Goal: Task Accomplishment & Management: Manage account settings

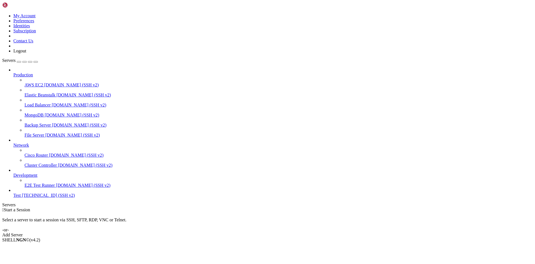
click at [425, 207] on div " Start a Session Select a server to start a session via SSH, SFTP, RDP, VNC or…" at bounding box center [267, 222] width 530 height 30
click at [21, 197] on span "Test" at bounding box center [16, 195] width 7 height 5
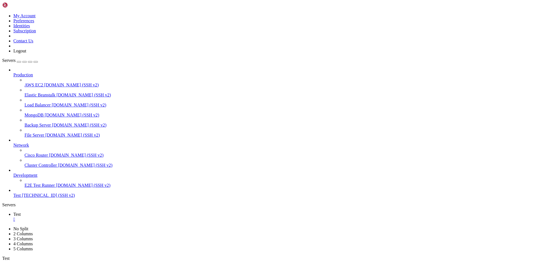
copy x-row "id_rsa"
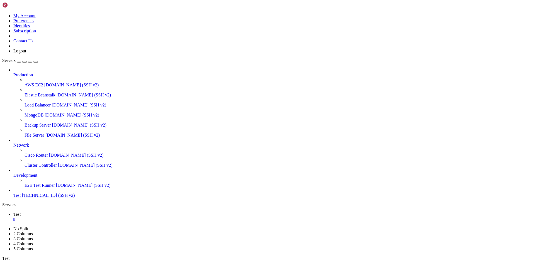
copy x-row "id_rsa"
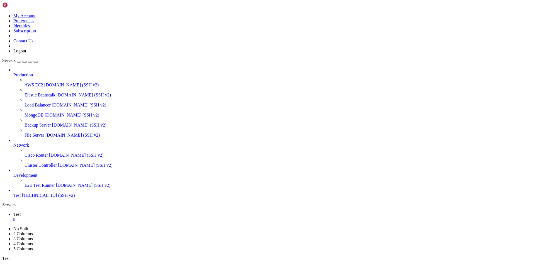
copy x-row "id_rsa"
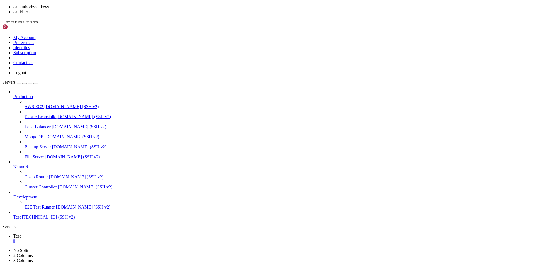
drag, startPoint x: 192, startPoint y: 538, endPoint x: 185, endPoint y: 539, distance: 7.4
copy x-row "id_rsa"
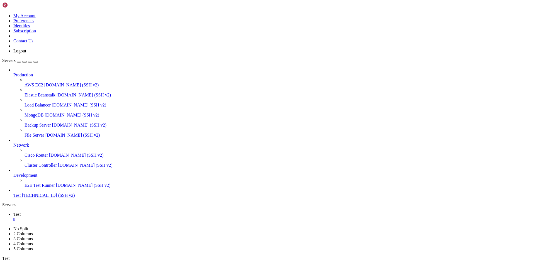
copy x-row "id_rsa"
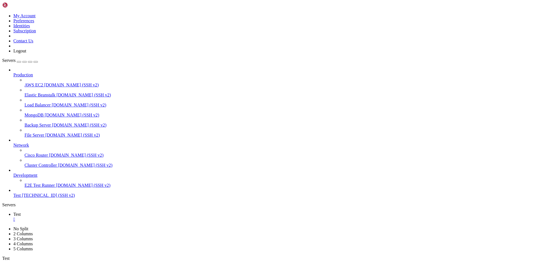
copy x-row "id_rsa"
drag, startPoint x: 105, startPoint y: 327, endPoint x: 104, endPoint y: 324, distance: 3.1
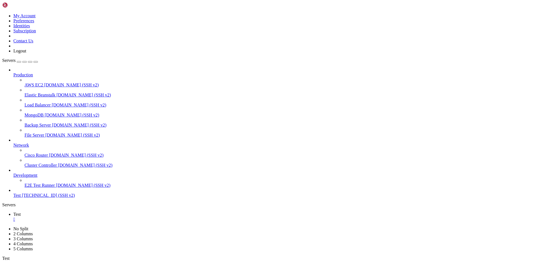
scroll to position [347, 0]
drag, startPoint x: 156, startPoint y: 462, endPoint x: 35, endPoint y: 450, distance: 122.0
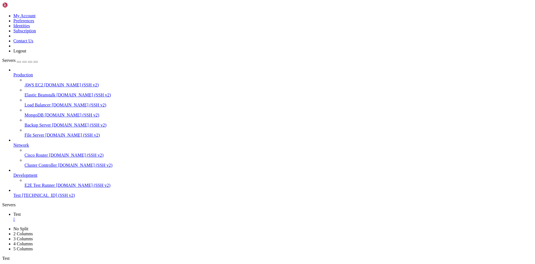
drag, startPoint x: 123, startPoint y: 448, endPoint x: 128, endPoint y: 448, distance: 5.0
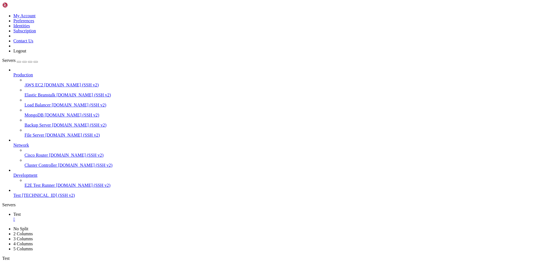
drag, startPoint x: 171, startPoint y: 471, endPoint x: 60, endPoint y: 449, distance: 113.5
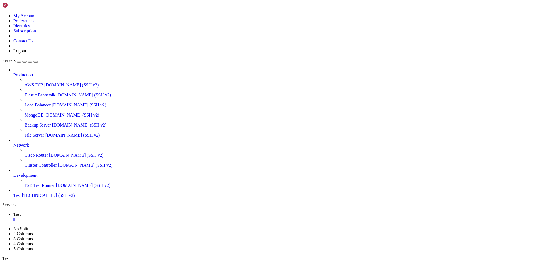
drag, startPoint x: 119, startPoint y: 336, endPoint x: 217, endPoint y: 487, distance: 179.8
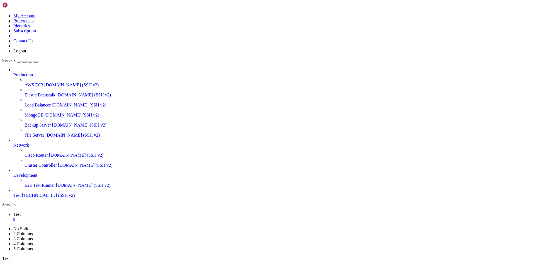
scroll to position [417, 0]
drag, startPoint x: 254, startPoint y: 334, endPoint x: 250, endPoint y: 336, distance: 4.9
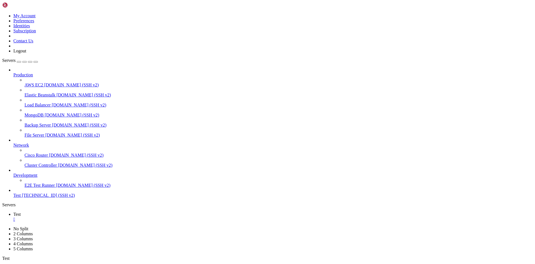
scroll to position [459, 0]
drag, startPoint x: 90, startPoint y: 323, endPoint x: 87, endPoint y: 322, distance: 2.9
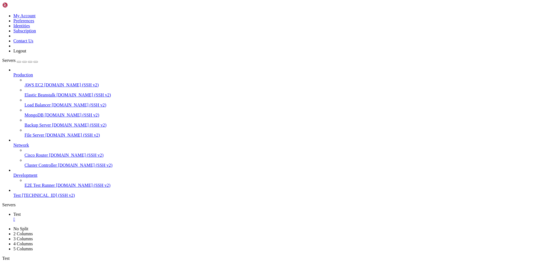
click at [22, 197] on span "[TECHNICAL_ID] (SSH v2)" at bounding box center [48, 195] width 53 height 5
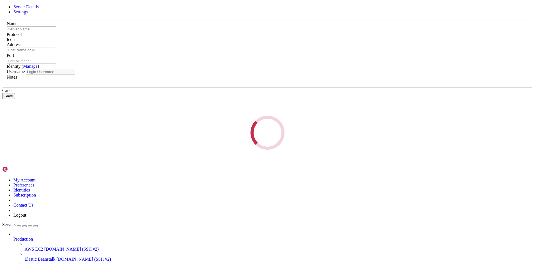
type input "Test"
type input "[TECHNICAL_ID]"
type input "22"
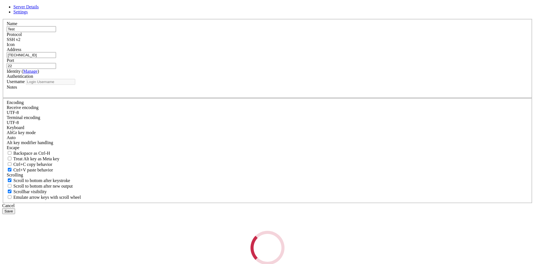
type input "thorsten_reiser"
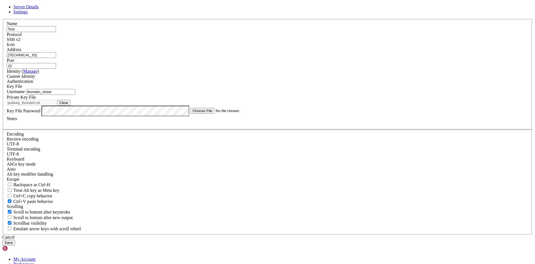
click at [15, 240] on button "Save" at bounding box center [8, 243] width 13 height 6
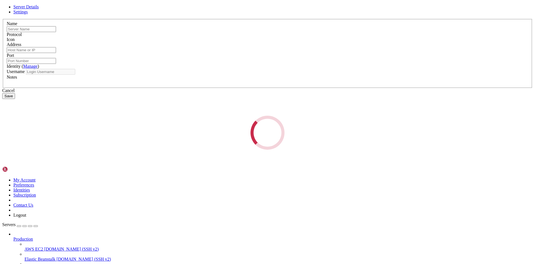
type input "Test"
type input "[TECHNICAL_ID]"
type input "22"
type input "thorsten_reiser"
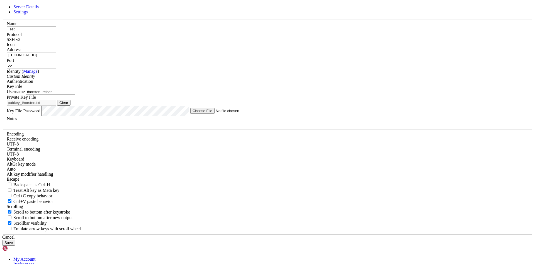
click at [15, 240] on button "Save" at bounding box center [8, 243] width 13 height 6
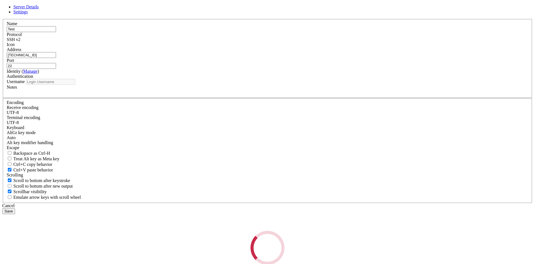
type input "thorsten_reiser"
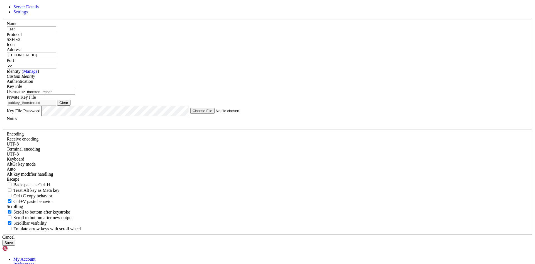
click at [70, 106] on button "Clear" at bounding box center [63, 103] width 13 height 6
click at [233, 106] on div "Private Key File Browse" at bounding box center [267, 100] width 521 height 11
click at [74, 106] on button "Browse" at bounding box center [65, 103] width 17 height 6
type input "pubkey_thorsten.txt"
click at [15, 240] on button "Save" at bounding box center [8, 243] width 13 height 6
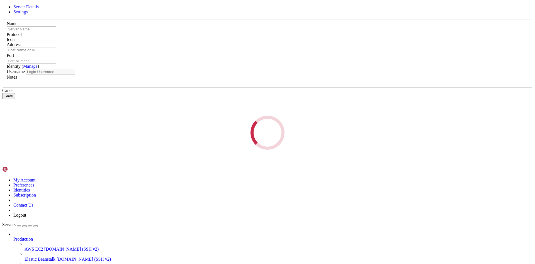
type input "Test"
type input "[TECHNICAL_ID]"
type input "22"
type input "thorsten_reiser"
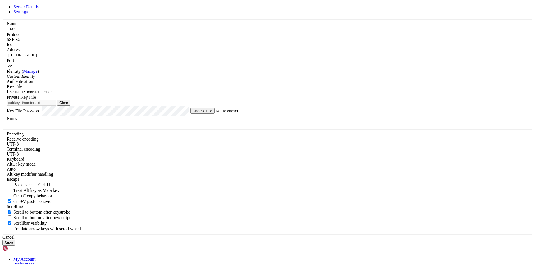
click at [75, 95] on input "thorsten_reiser" at bounding box center [50, 92] width 49 height 6
click at [15, 240] on button "Save" at bounding box center [8, 243] width 13 height 6
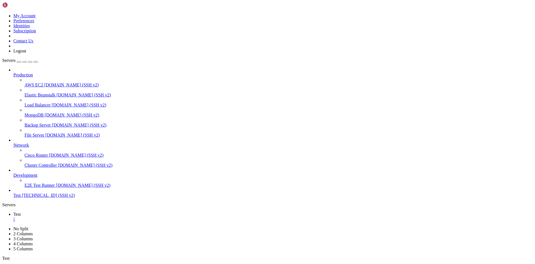
drag, startPoint x: 205, startPoint y: 416, endPoint x: 194, endPoint y: 411, distance: 12.1
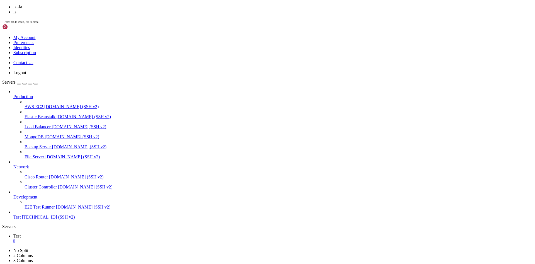
scroll to position [547, 0]
